Goal: Task Accomplishment & Management: Use online tool/utility

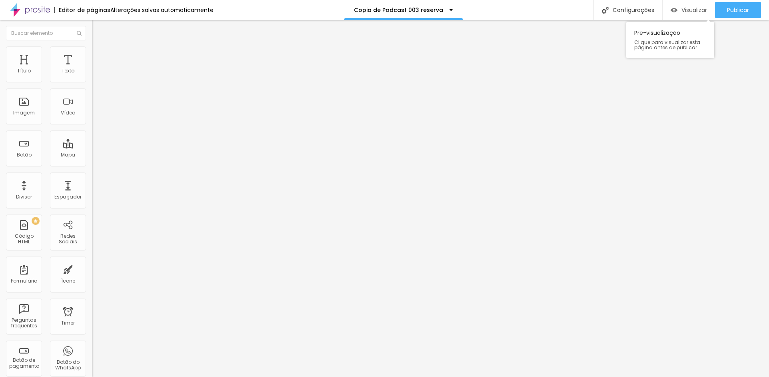
click at [687, 11] on span "Visualizar" at bounding box center [695, 10] width 26 height 6
click at [682, 11] on span "Visualizar" at bounding box center [695, 10] width 26 height 6
click at [729, 9] on span "Publicar" at bounding box center [738, 10] width 22 height 6
click at [687, 11] on span "Visualizar" at bounding box center [695, 10] width 26 height 6
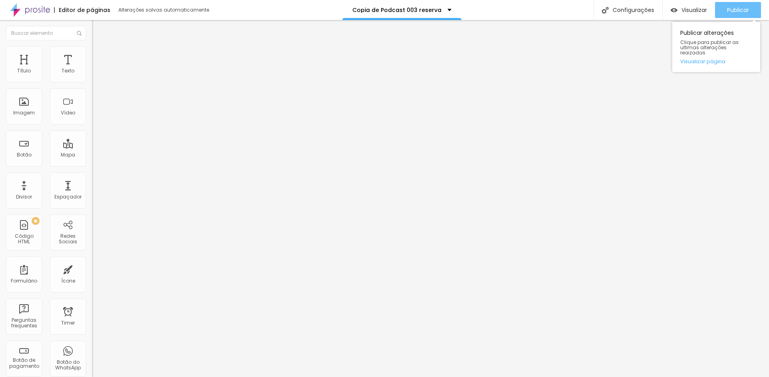
click at [733, 9] on span "Publicar" at bounding box center [738, 10] width 22 height 6
click at [733, 10] on span "Publicar" at bounding box center [738, 10] width 22 height 6
